Goal: Task Accomplishment & Management: Manage account settings

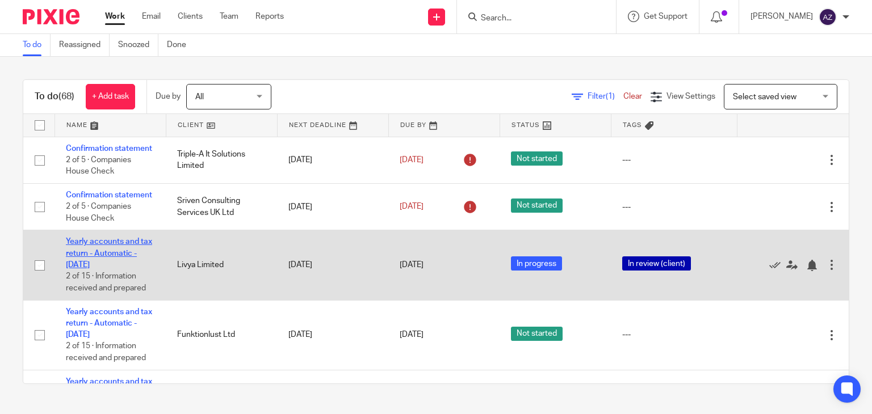
click at [102, 266] on link "Yearly accounts and tax return - Automatic - [DATE]" at bounding box center [109, 253] width 86 height 31
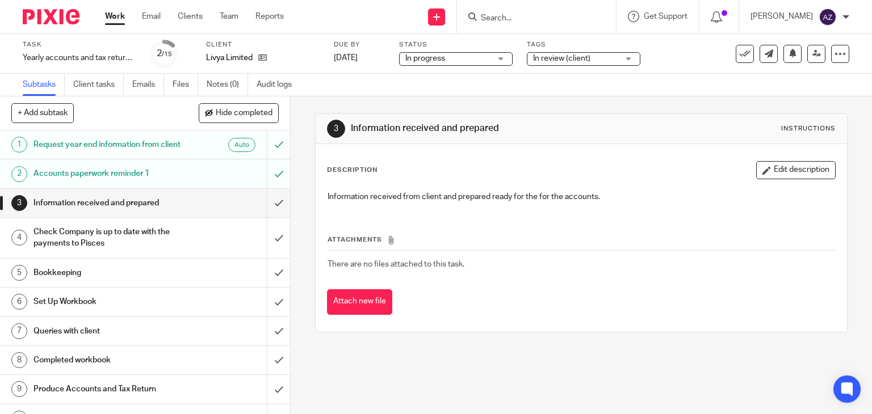
click at [630, 58] on div "In review (client)" at bounding box center [584, 59] width 114 height 14
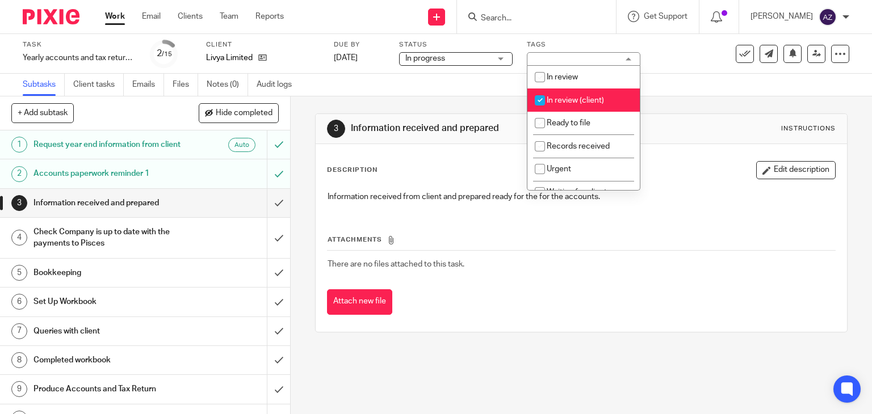
click at [540, 97] on input "checkbox" at bounding box center [540, 101] width 22 height 22
checkbox input "false"
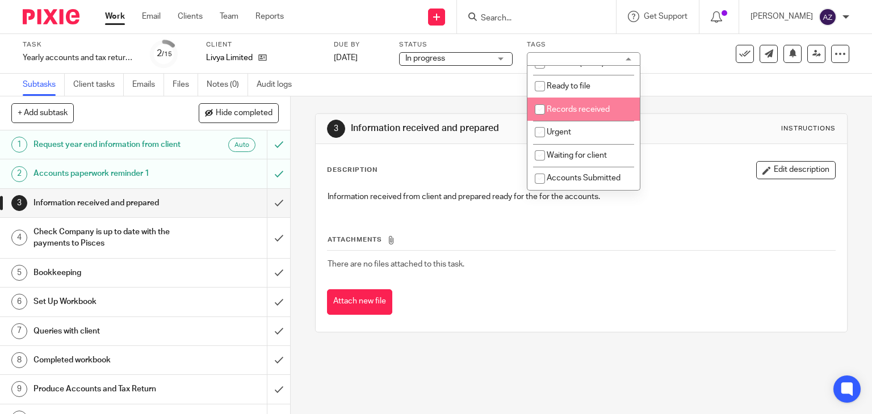
scroll to position [57, 0]
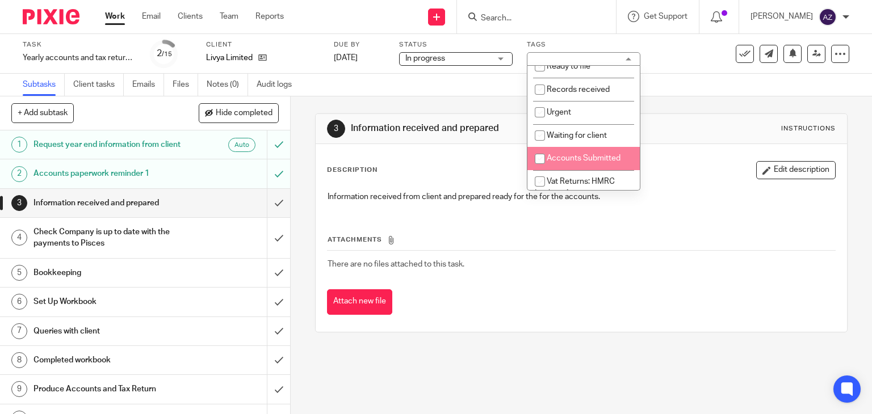
click at [542, 159] on input "checkbox" at bounding box center [540, 159] width 22 height 22
checkbox input "true"
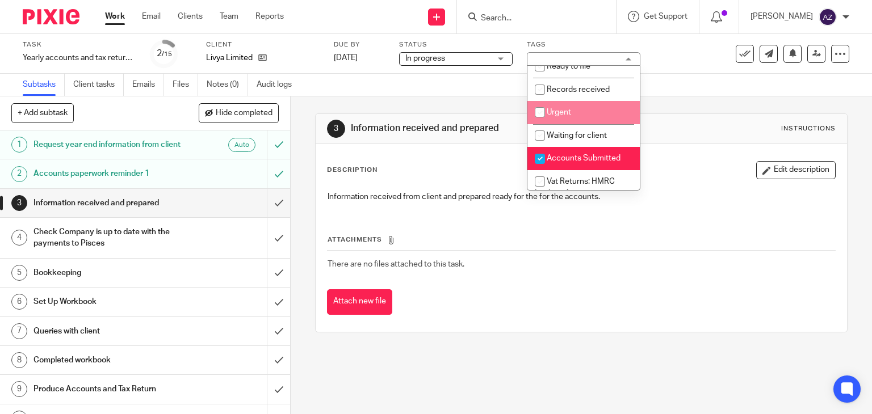
click at [674, 95] on div "Subtasks Client tasks Emails Files Notes (0) Audit logs" at bounding box center [436, 85] width 872 height 23
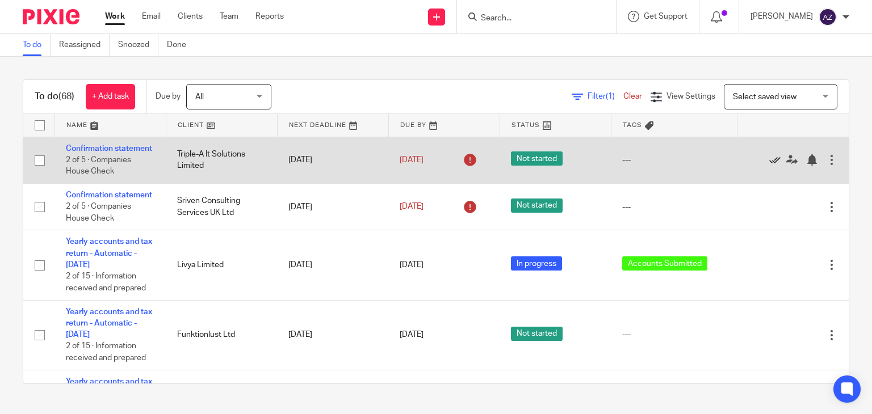
click at [769, 164] on icon at bounding box center [774, 159] width 11 height 11
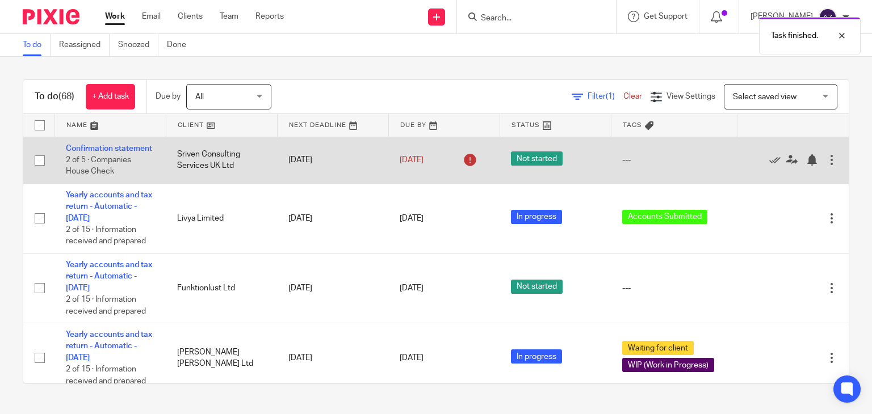
click at [79, 153] on td "Confirmation statement 2 of 5 · Companies House Check" at bounding box center [109, 160] width 111 height 47
click at [82, 148] on link "Confirmation statement" at bounding box center [109, 149] width 86 height 8
click at [769, 166] on icon at bounding box center [774, 159] width 11 height 11
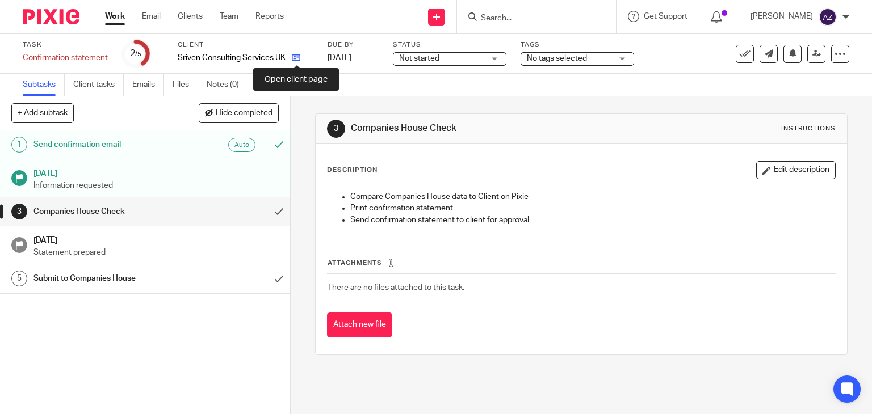
click at [296, 60] on icon at bounding box center [296, 57] width 9 height 9
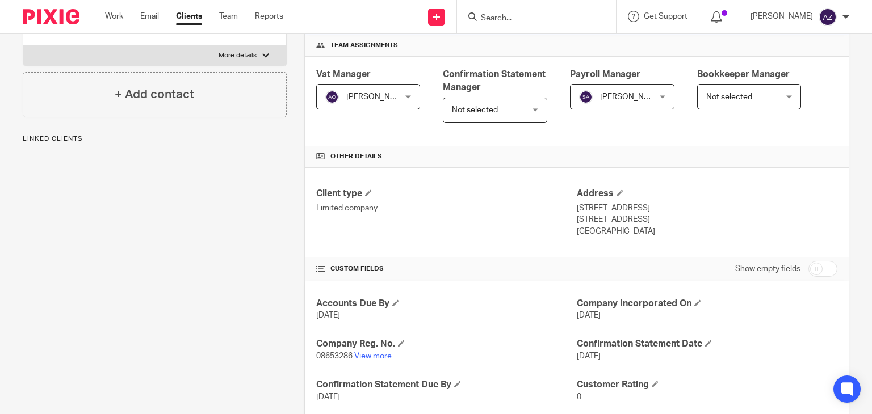
scroll to position [170, 0]
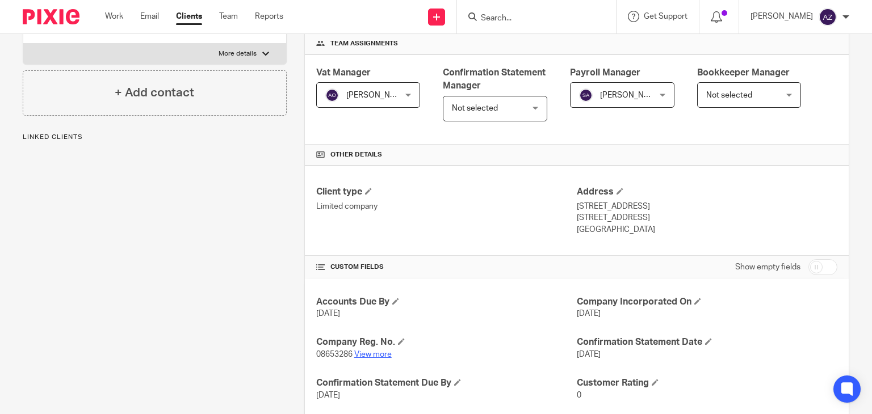
click at [383, 355] on link "View more" at bounding box center [372, 355] width 37 height 8
